Goal: Find specific page/section: Find specific page/section

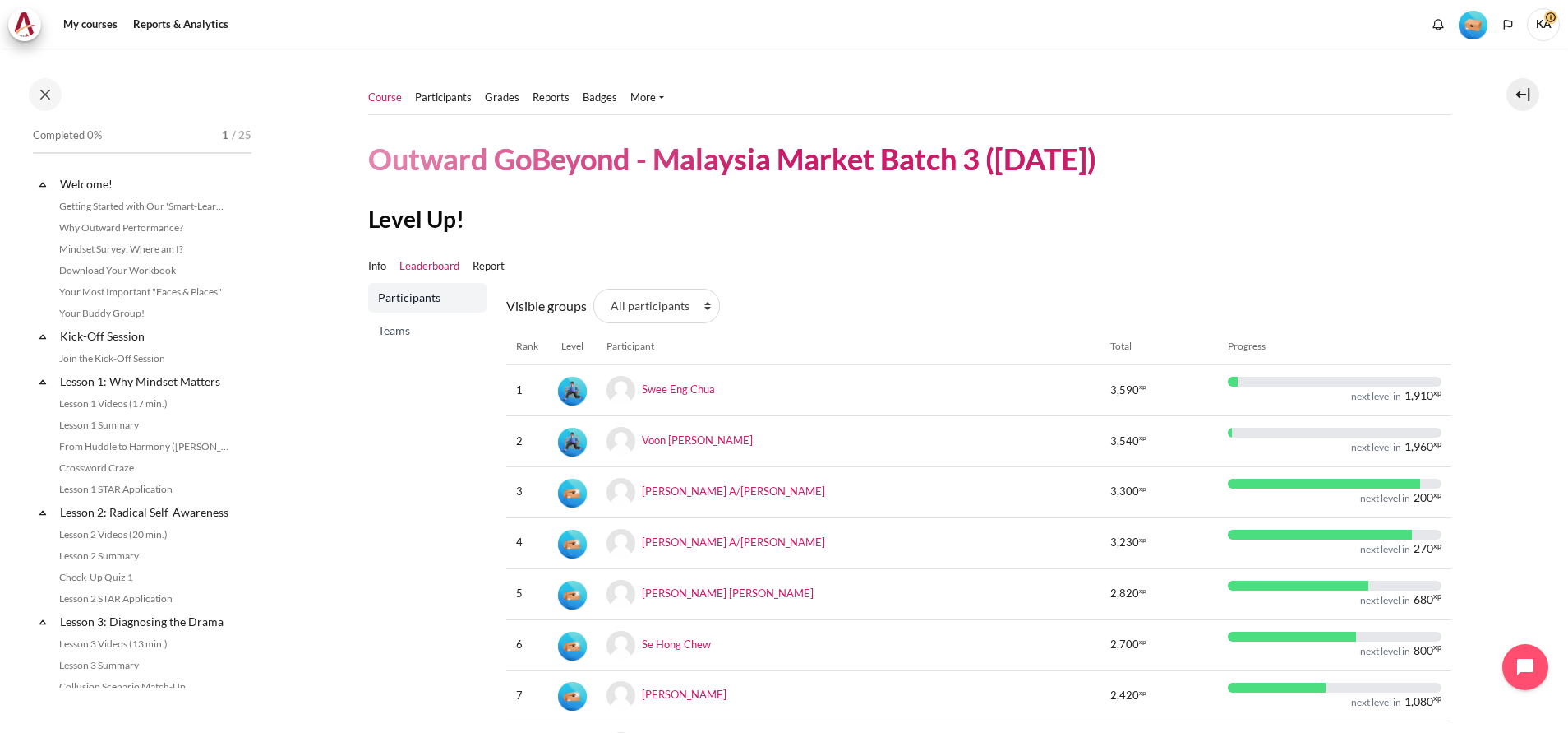
click at [385, 96] on link "Course" at bounding box center [385, 98] width 33 height 17
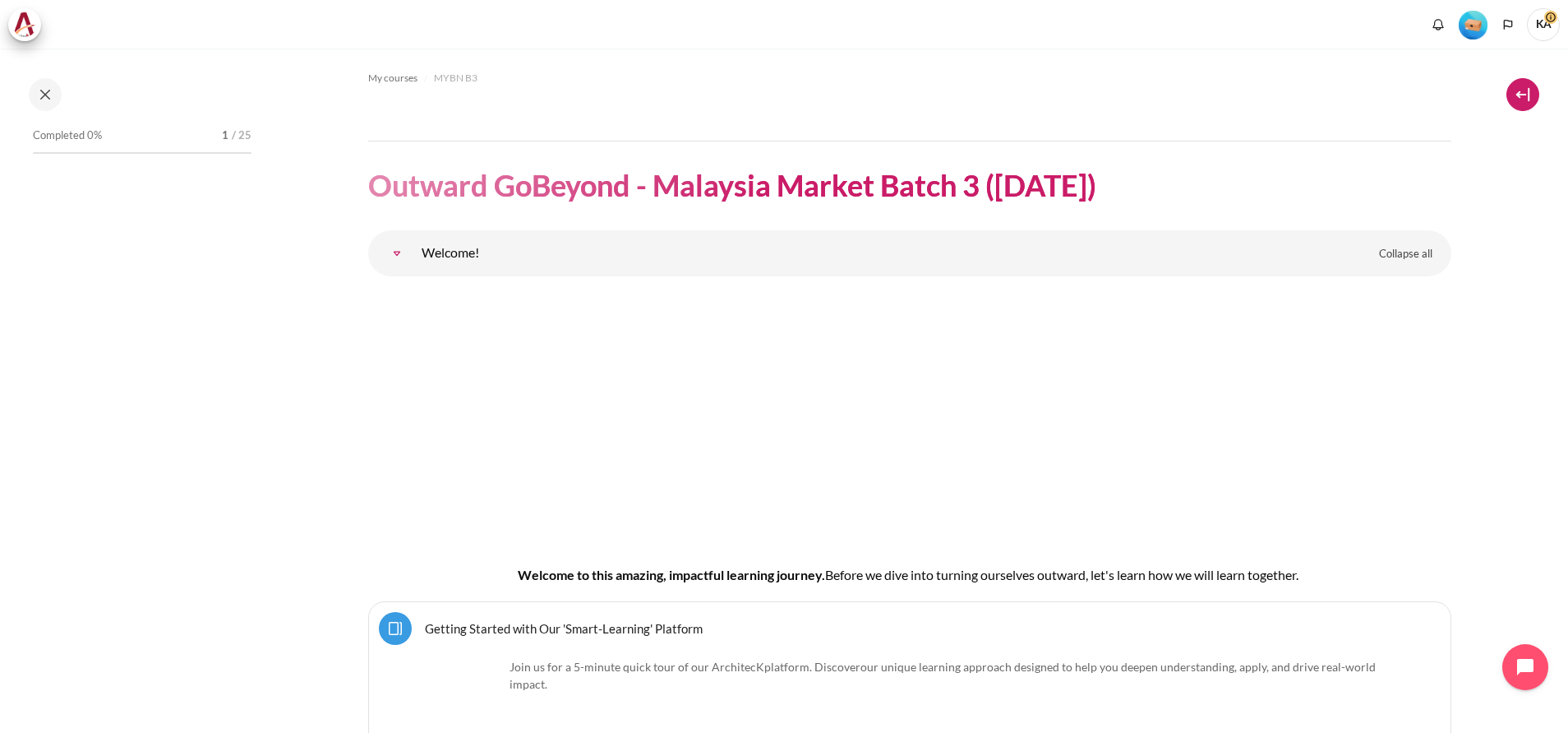
click at [1529, 101] on button at bounding box center [1522, 94] width 33 height 33
click at [1525, 98] on button at bounding box center [1522, 94] width 33 height 33
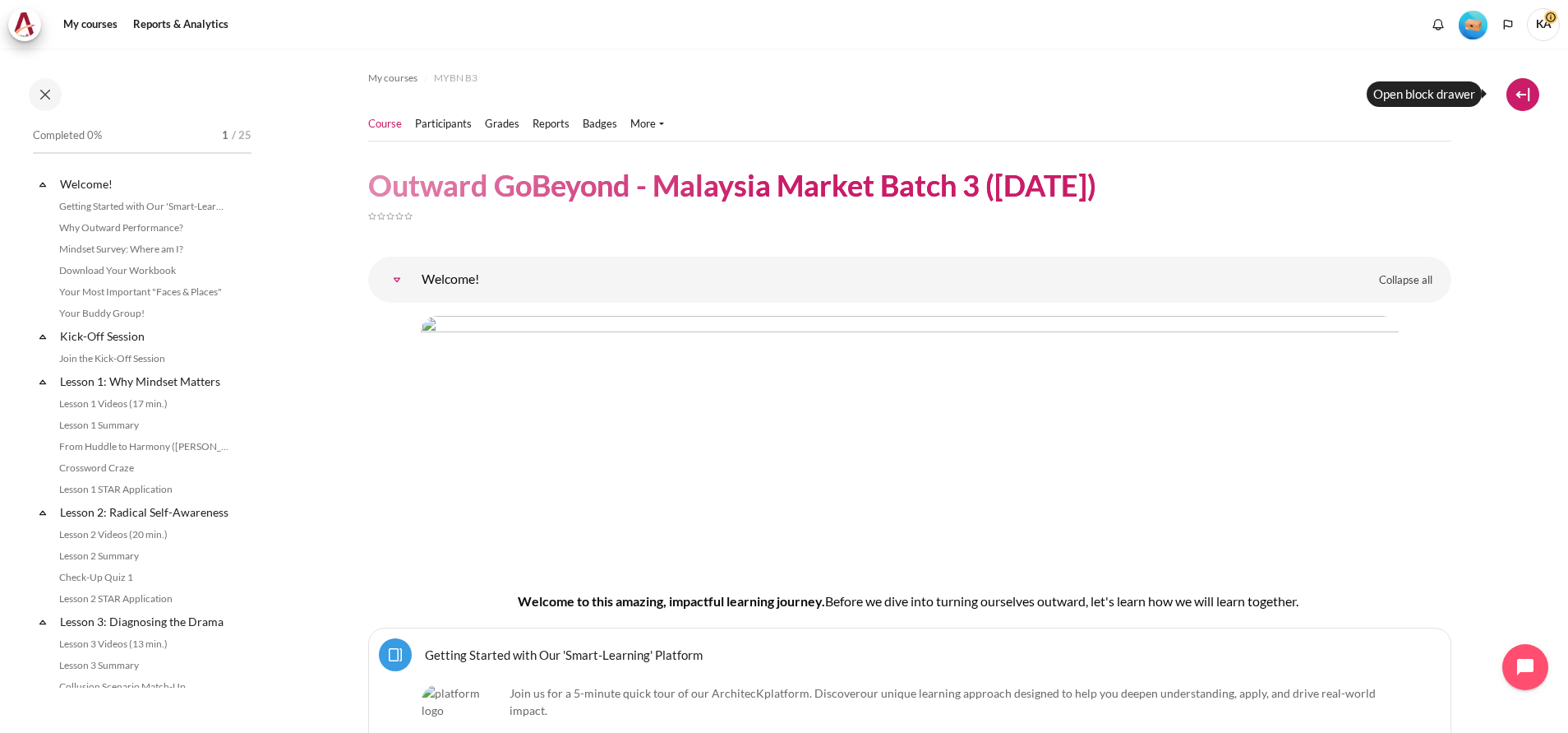
click at [1523, 97] on button at bounding box center [1522, 94] width 33 height 33
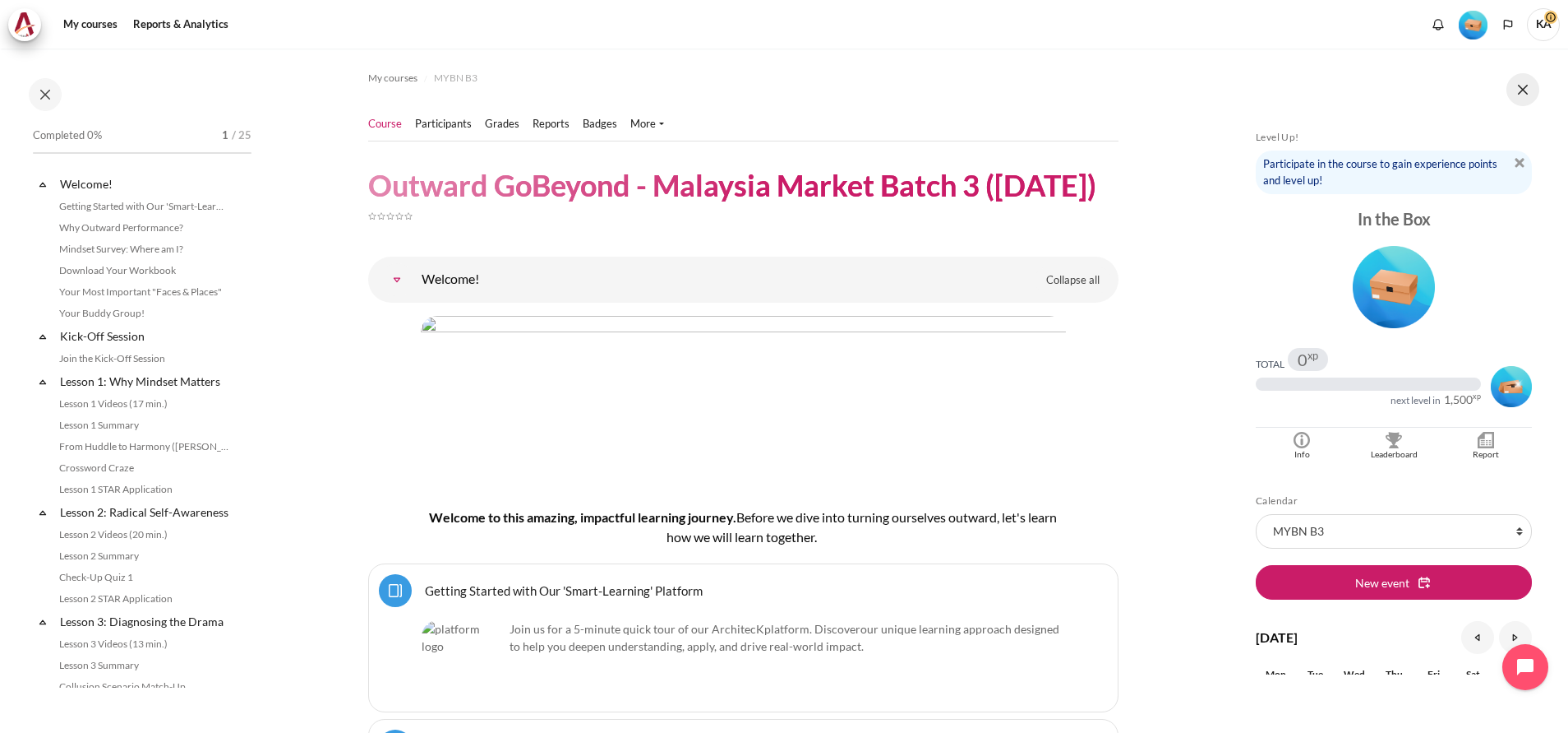
click at [1529, 93] on button at bounding box center [1522, 89] width 33 height 33
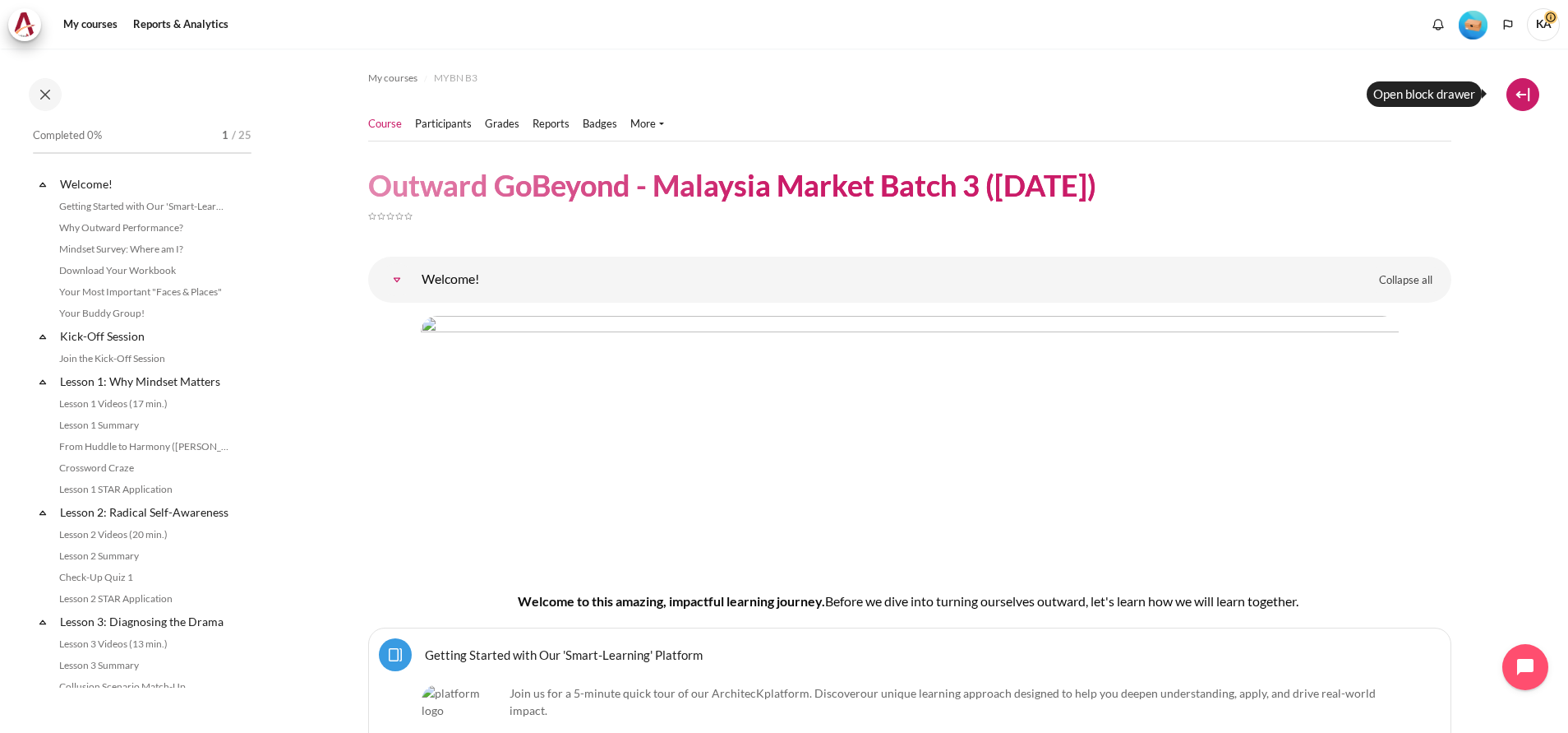
click at [1530, 96] on button at bounding box center [1522, 94] width 33 height 33
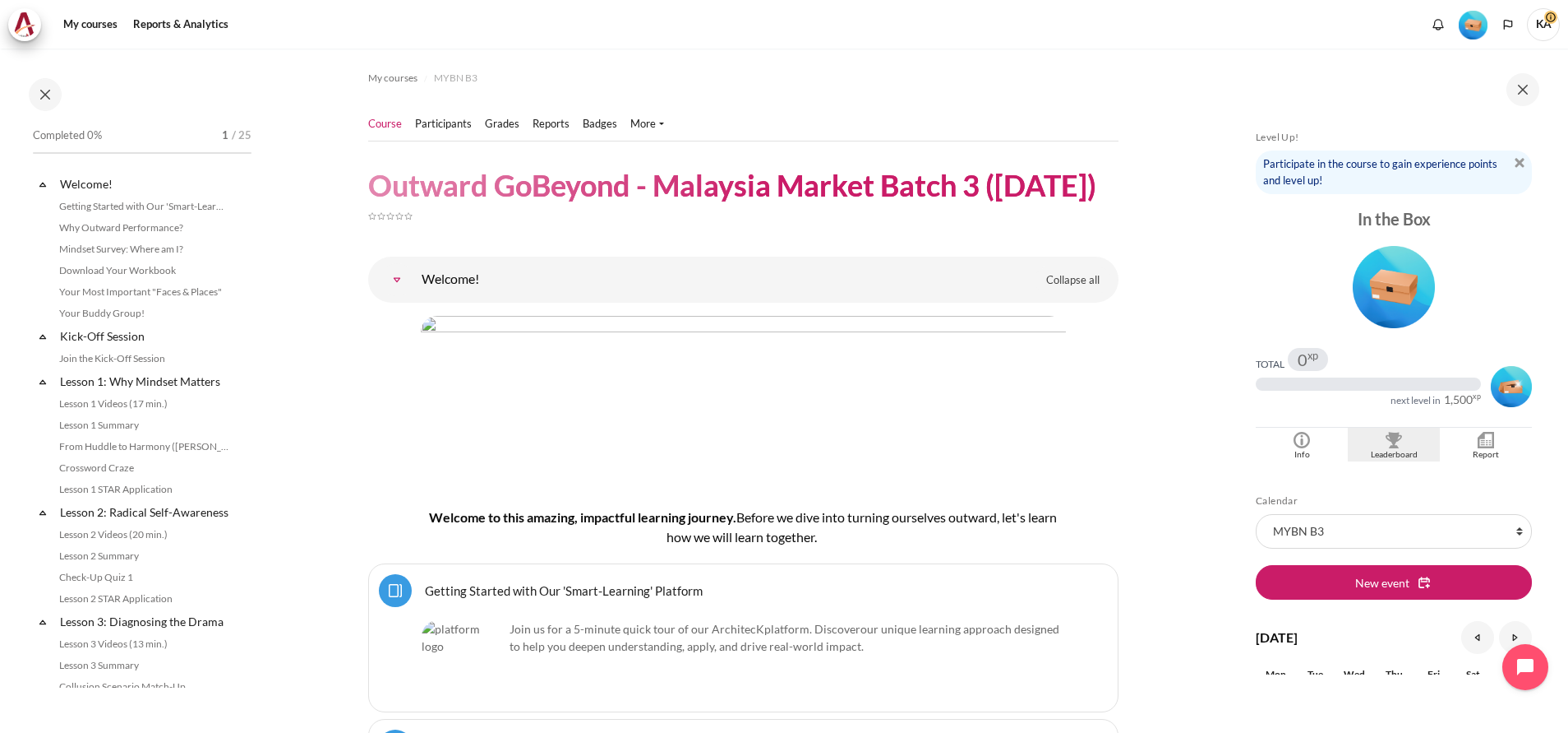
click at [1390, 446] on img "Blocks" at bounding box center [1394, 440] width 17 height 17
